Goal: Find specific page/section: Find specific page/section

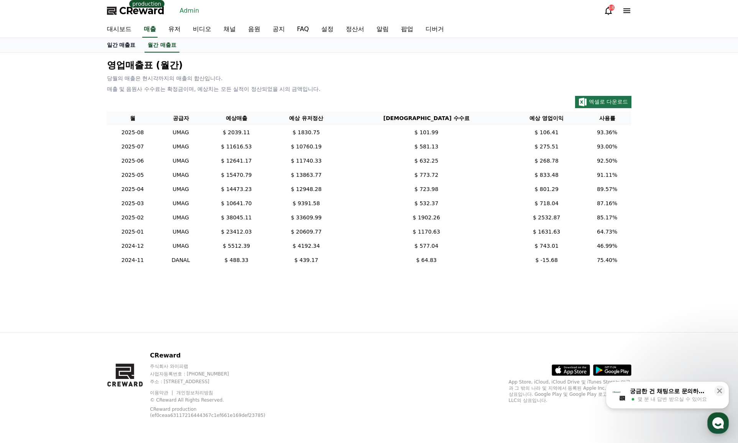
click at [116, 47] on link "일간 매출표" at bounding box center [121, 45] width 41 height 15
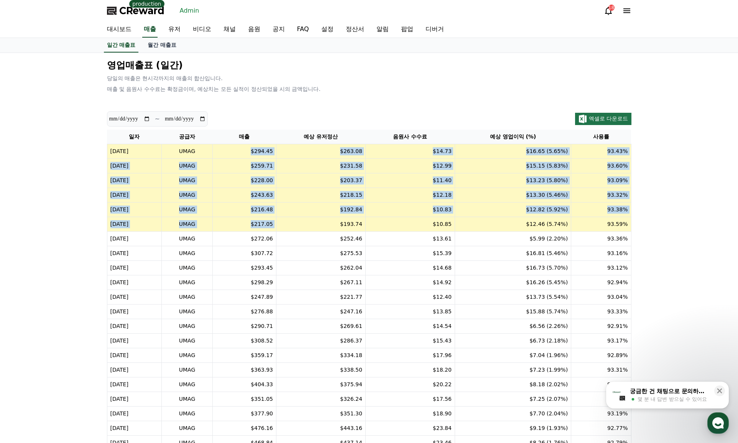
drag, startPoint x: 248, startPoint y: 153, endPoint x: 295, endPoint y: 229, distance: 89.0
click at [295, 229] on table "일자 공급자 매출 예상 유저정산 음원사 수수료 예상 영업이익 (%) 사용률 [DATE] UMAG $294.45 $263.08 $14.73 $1…" at bounding box center [369, 341] width 525 height 423
click at [600, 205] on td "93.38%" at bounding box center [601, 209] width 60 height 15
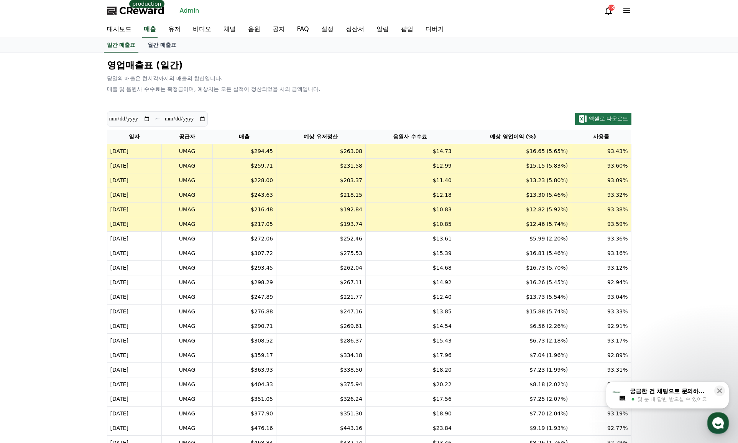
click at [674, 201] on div "**********" at bounding box center [369, 305] width 738 height 505
click at [132, 32] on link "대시보드" at bounding box center [119, 29] width 37 height 16
